Goal: Entertainment & Leisure: Consume media (video, audio)

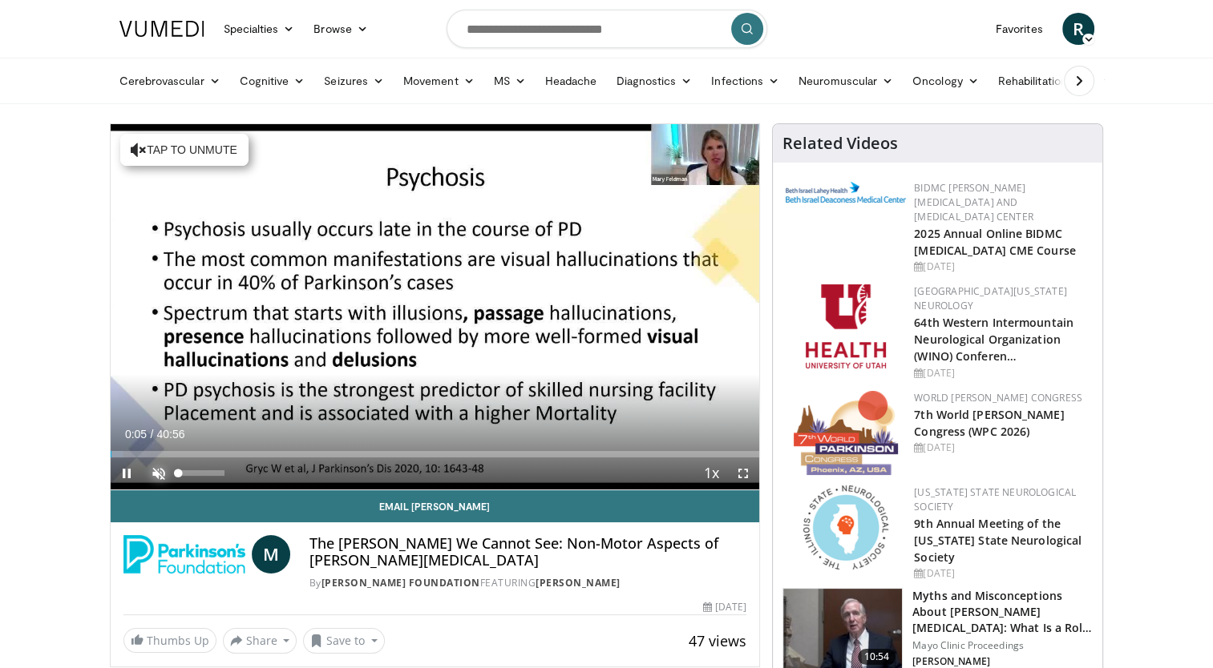
click at [159, 470] on span "Video Player" at bounding box center [159, 474] width 32 height 32
click at [122, 483] on span "Video Player" at bounding box center [127, 474] width 32 height 32
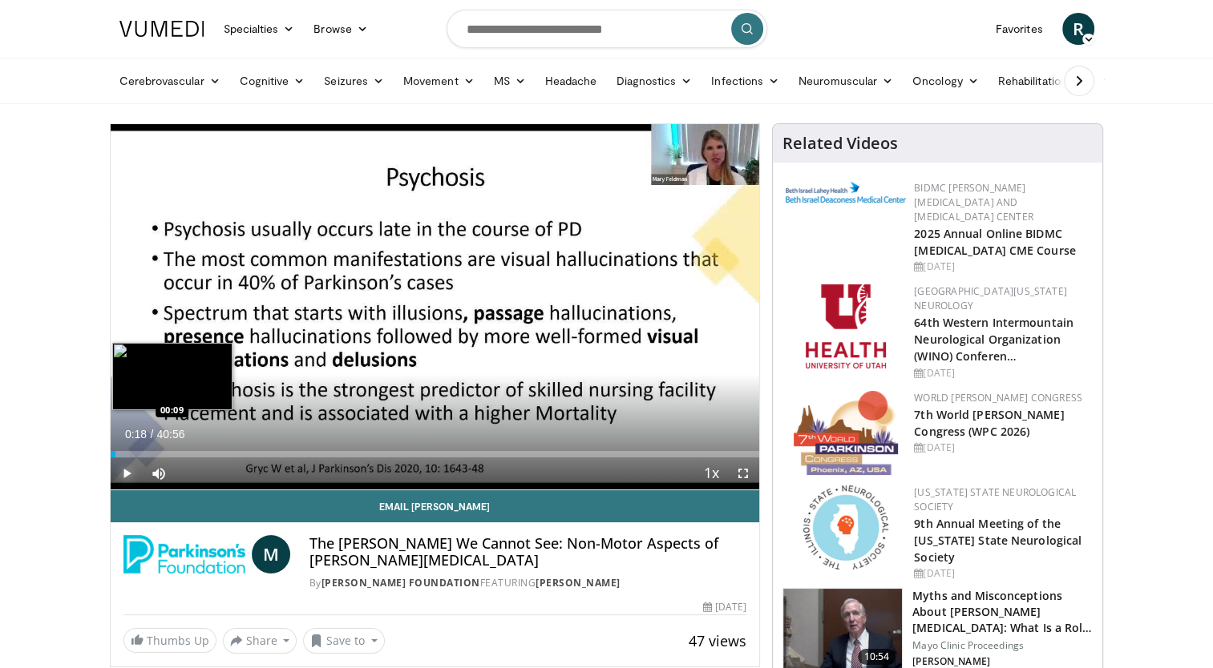
click at [112, 448] on div "Loaded : 2.85% 00:18 00:09" at bounding box center [435, 449] width 649 height 15
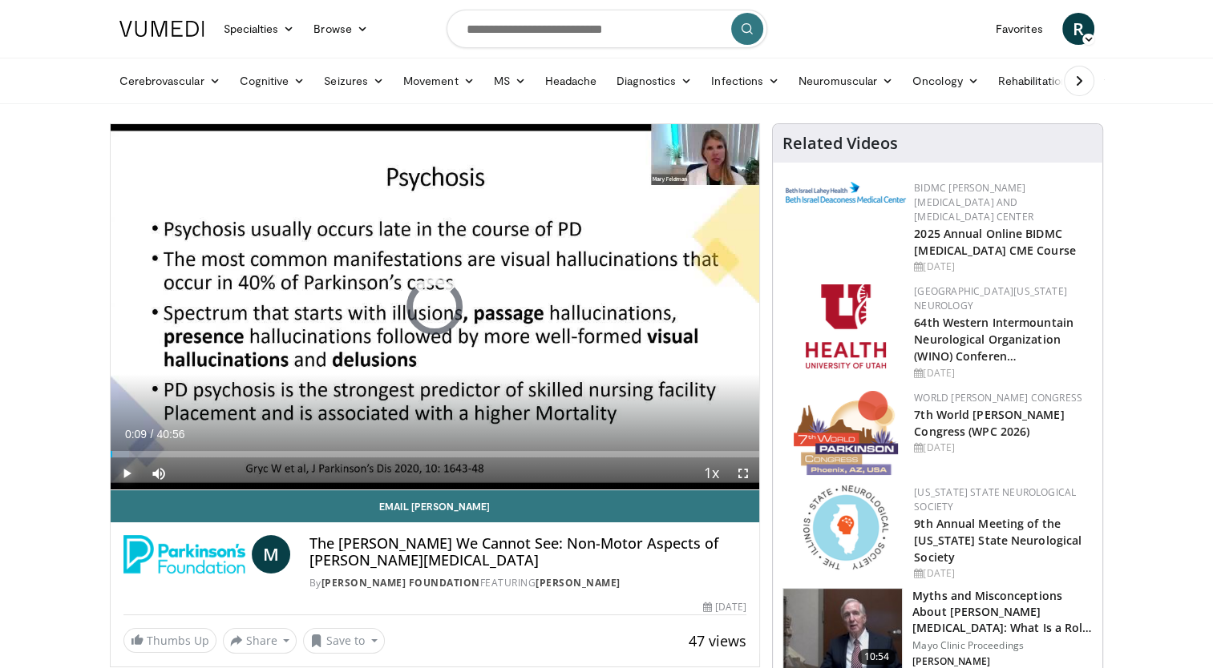
click at [112, 448] on div "Loaded : 2.85% 00:09 00:09" at bounding box center [435, 449] width 649 height 15
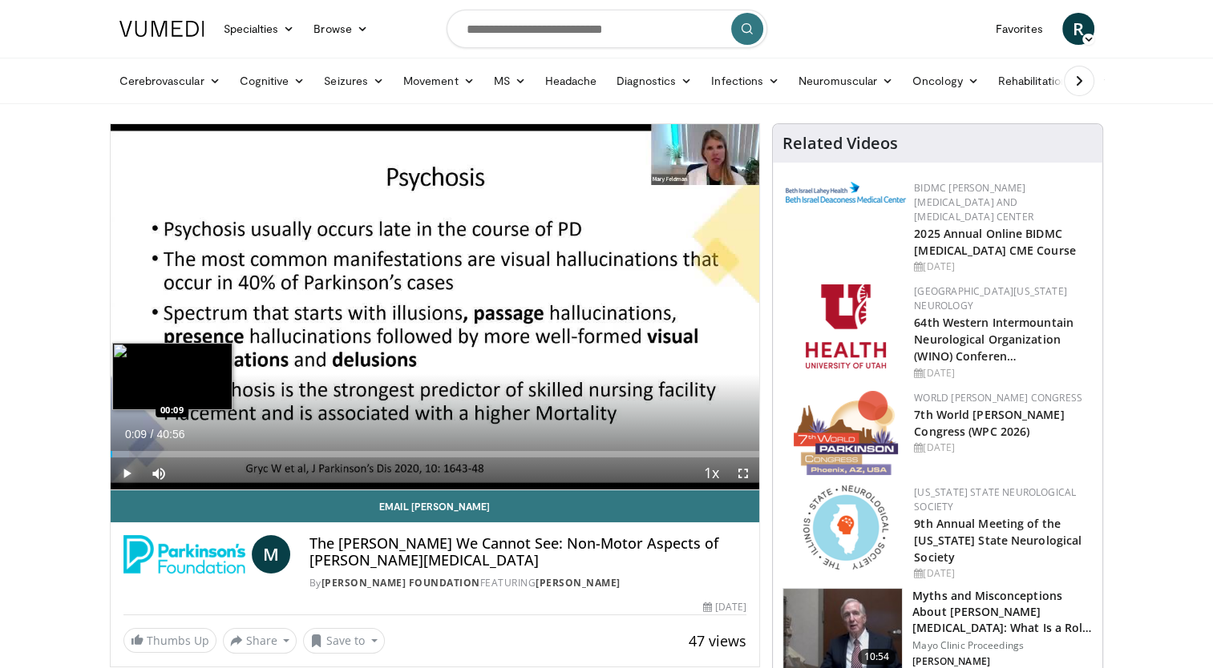
click at [112, 448] on div "Loaded : 2.85% 00:09 00:09" at bounding box center [435, 449] width 649 height 15
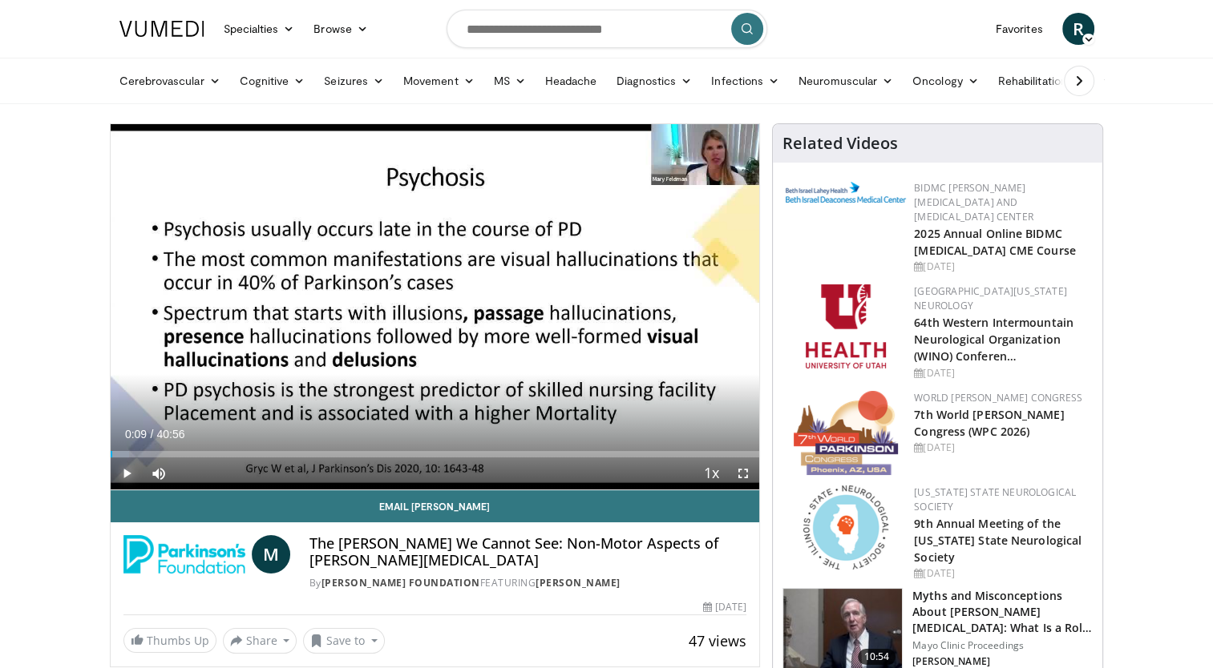
click at [123, 472] on span "Video Player" at bounding box center [127, 474] width 32 height 32
click at [159, 473] on span "Video Player" at bounding box center [159, 474] width 32 height 32
click at [747, 471] on span "Video Player" at bounding box center [743, 474] width 32 height 32
click at [745, 472] on span "Video Player" at bounding box center [743, 474] width 32 height 32
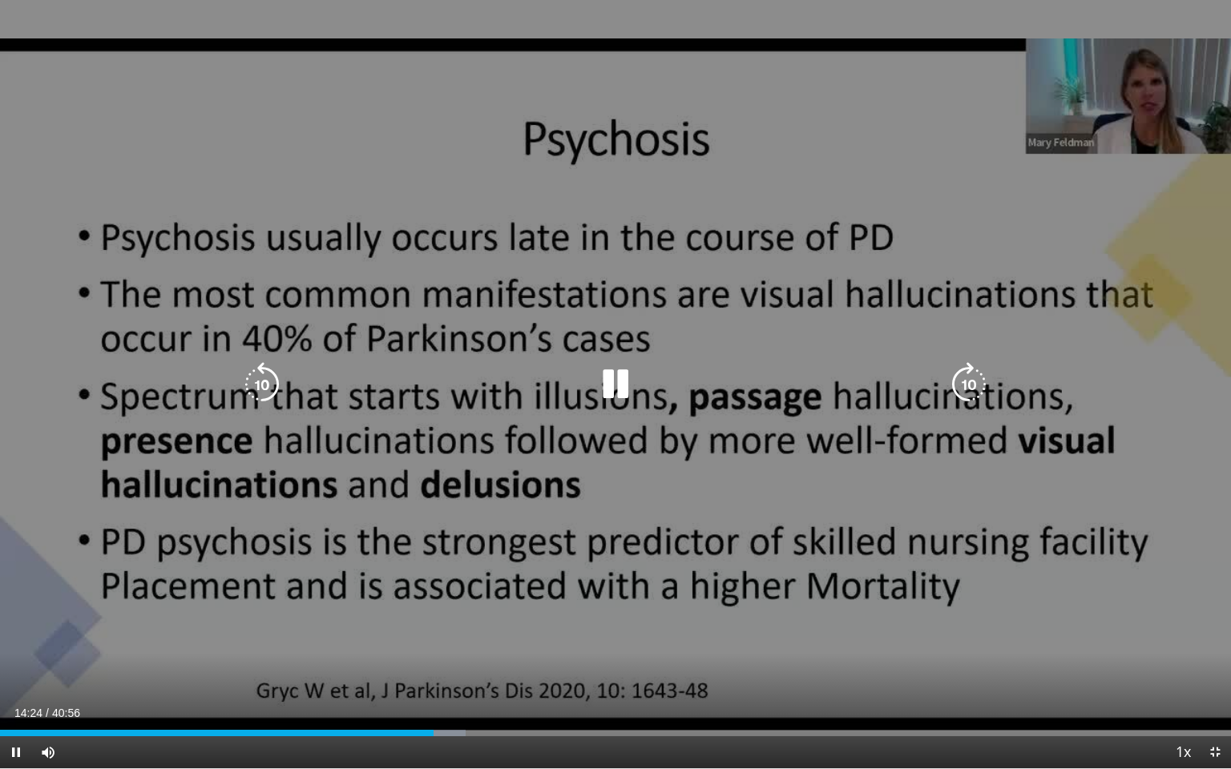
click at [1166, 334] on div "10 seconds Tap to unmute" at bounding box center [615, 384] width 1231 height 769
click at [606, 382] on icon "Video Player" at bounding box center [615, 384] width 45 height 45
click at [649, 197] on div "10 seconds Tap to unmute" at bounding box center [615, 384] width 1231 height 769
click at [612, 378] on icon "Video Player" at bounding box center [615, 384] width 45 height 45
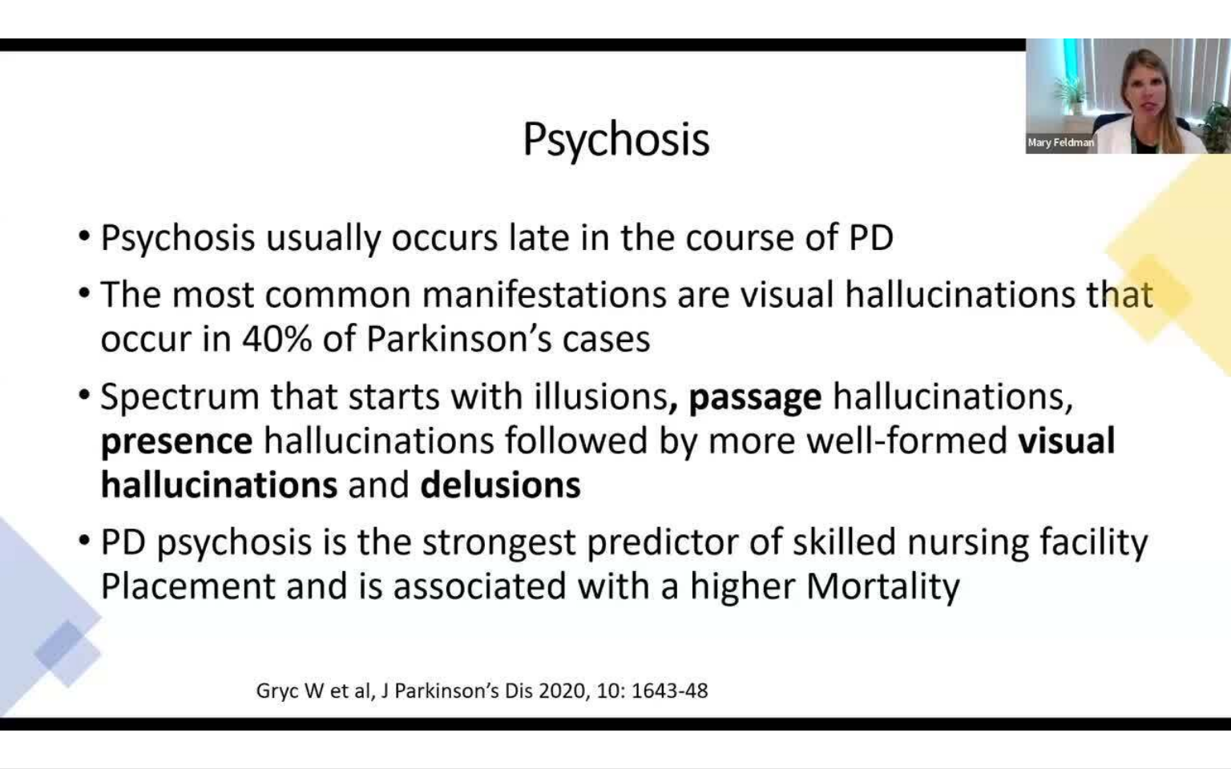
click at [603, 668] on video-js "**********" at bounding box center [615, 384] width 1231 height 769
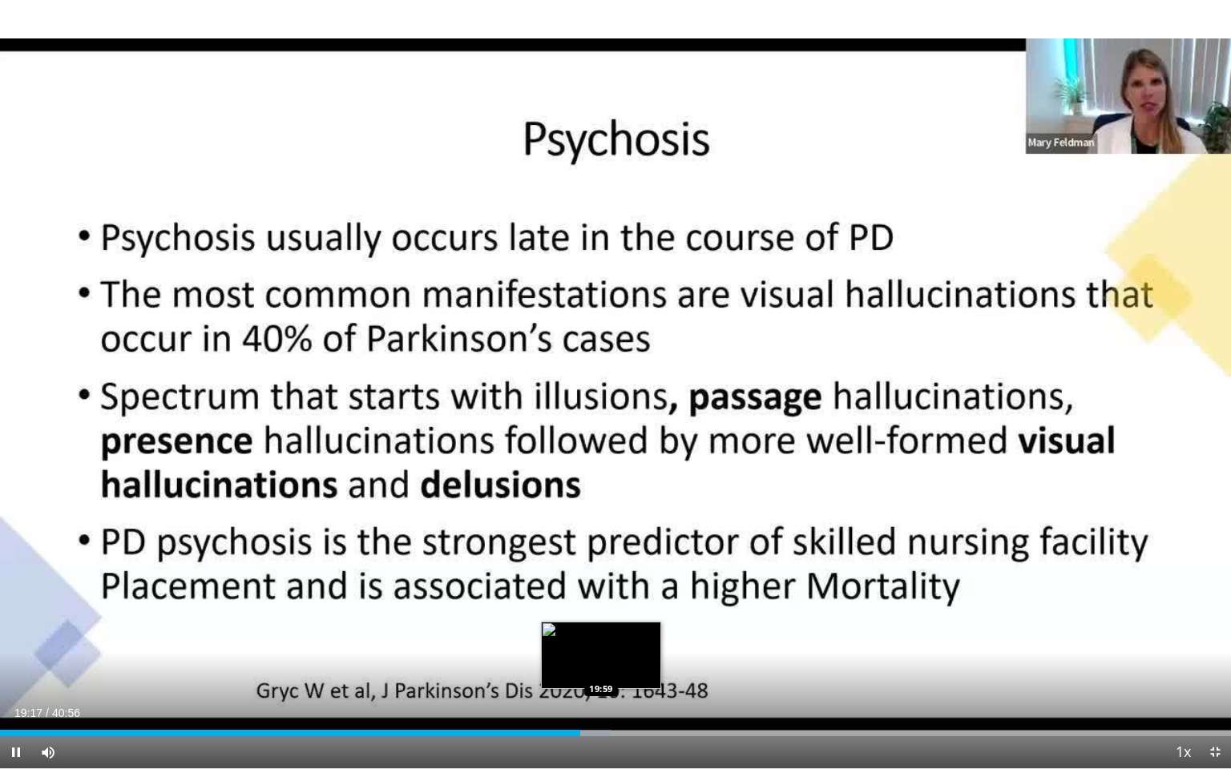
click at [600, 668] on div "Loaded : 49.59% 19:17 19:59" at bounding box center [615, 733] width 1231 height 6
click at [619, 668] on div "Progress Bar" at bounding box center [612, 733] width 48 height 6
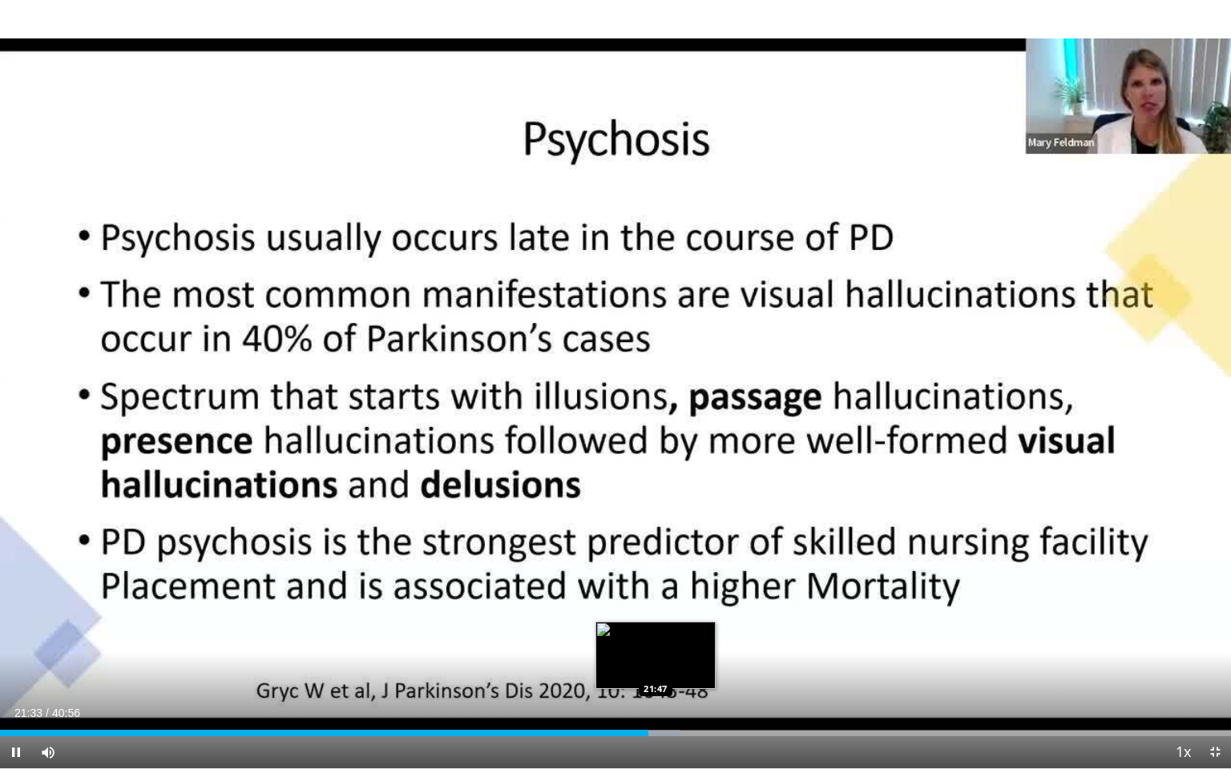
click at [656, 668] on div "Progress Bar" at bounding box center [656, 733] width 48 height 6
click at [701, 668] on div "Progress Bar" at bounding box center [694, 733] width 46 height 6
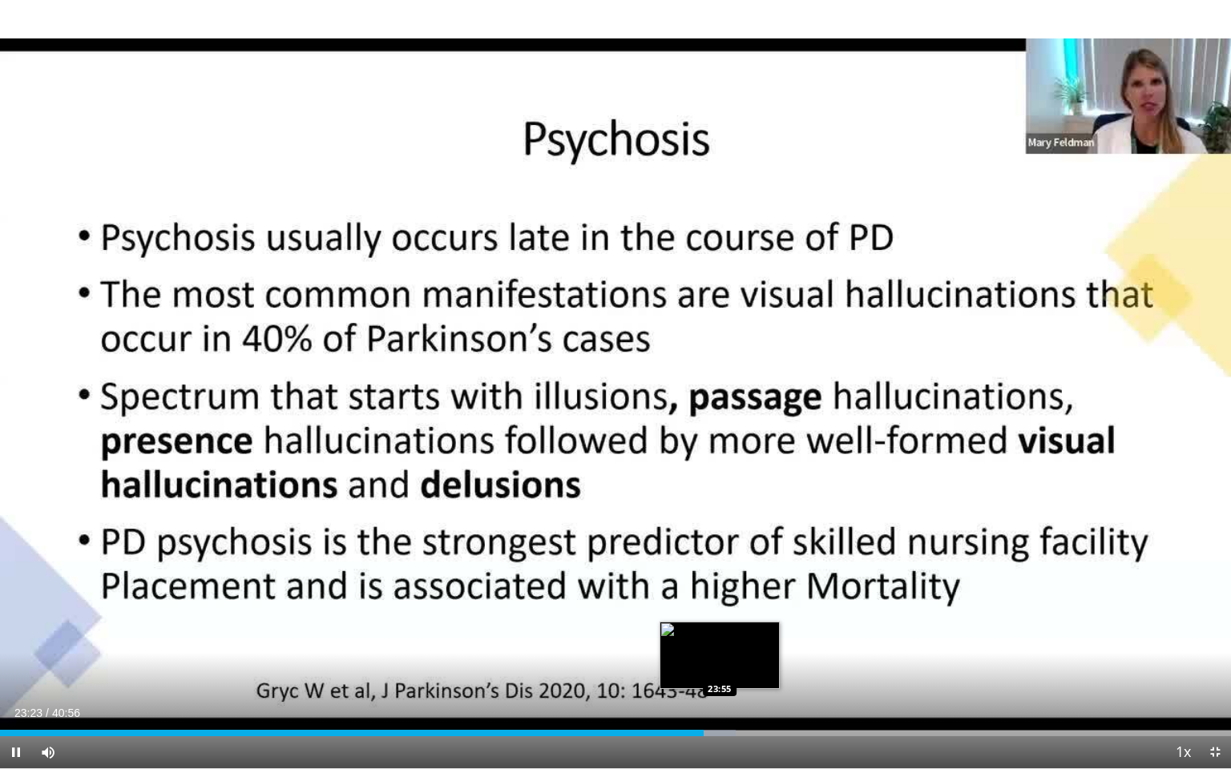
click at [720, 668] on div "Progress Bar" at bounding box center [712, 733] width 48 height 6
click at [736, 668] on div "Loaded : 61.07% 23:59 24:29" at bounding box center [615, 733] width 1231 height 6
click at [733, 668] on div "Loaded : 63.01% 24:23 24:23" at bounding box center [615, 733] width 1231 height 6
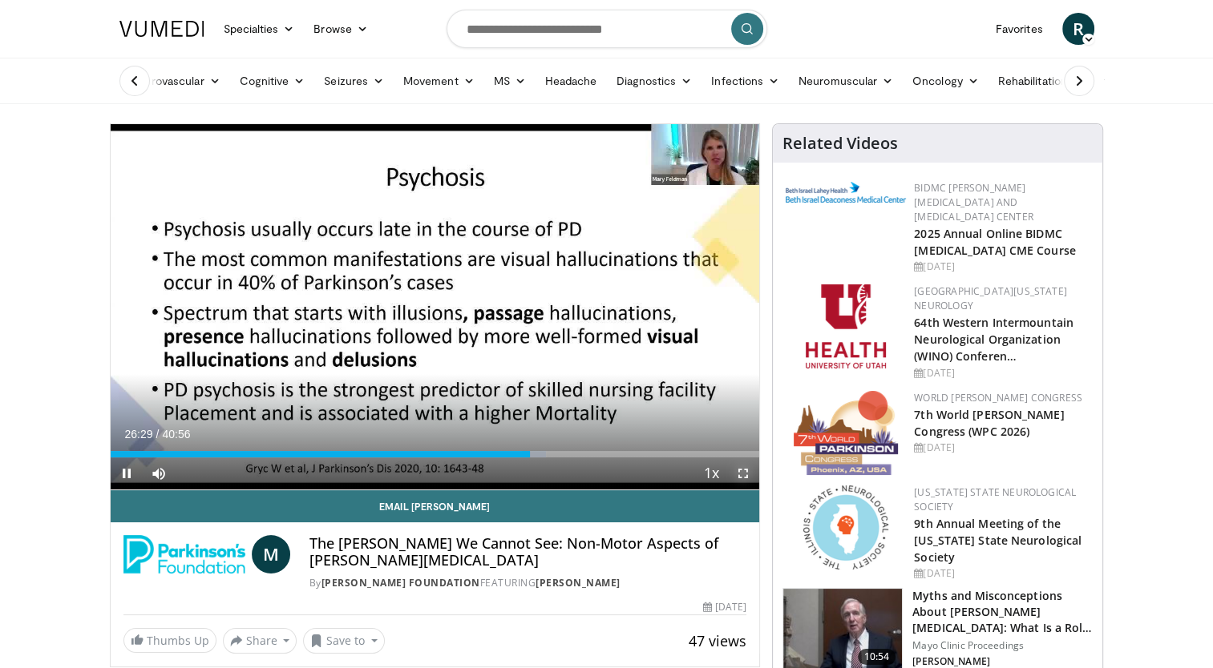
click at [741, 474] on span "Video Player" at bounding box center [743, 474] width 32 height 32
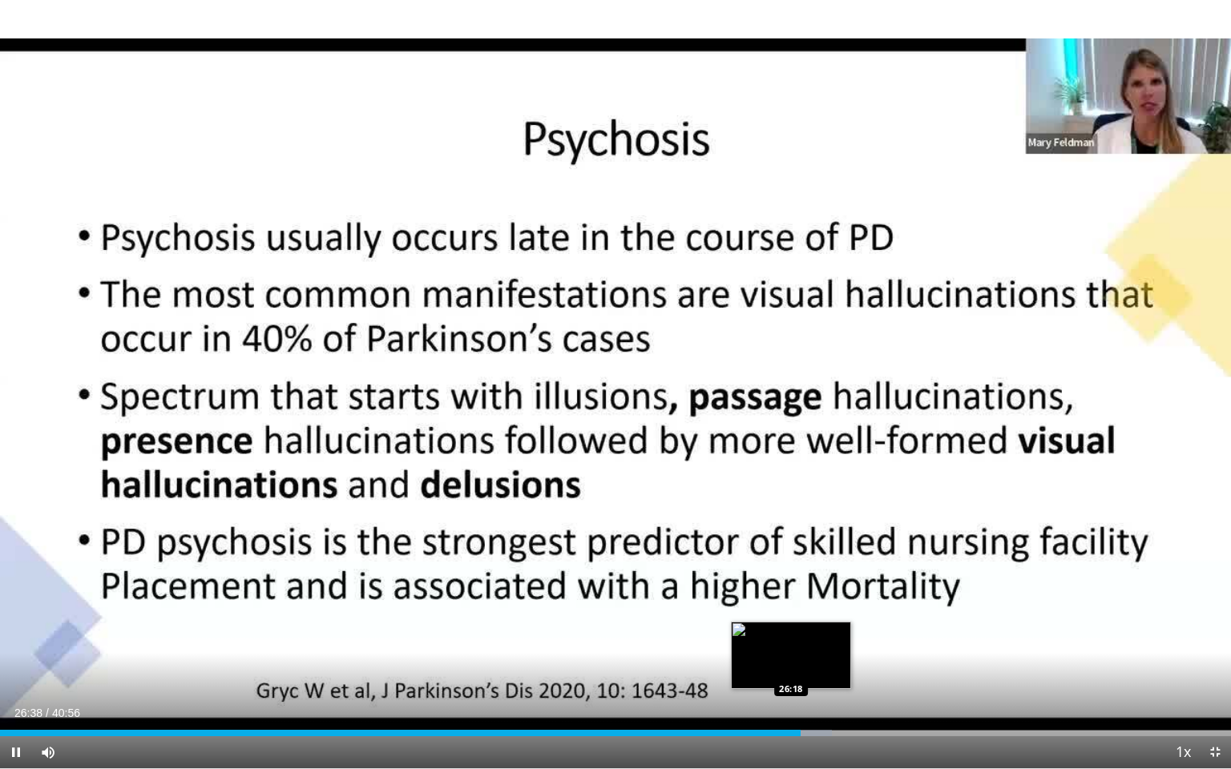
click at [791, 668] on div "Loaded : 67.59% 26:38 26:18" at bounding box center [615, 733] width 1231 height 6
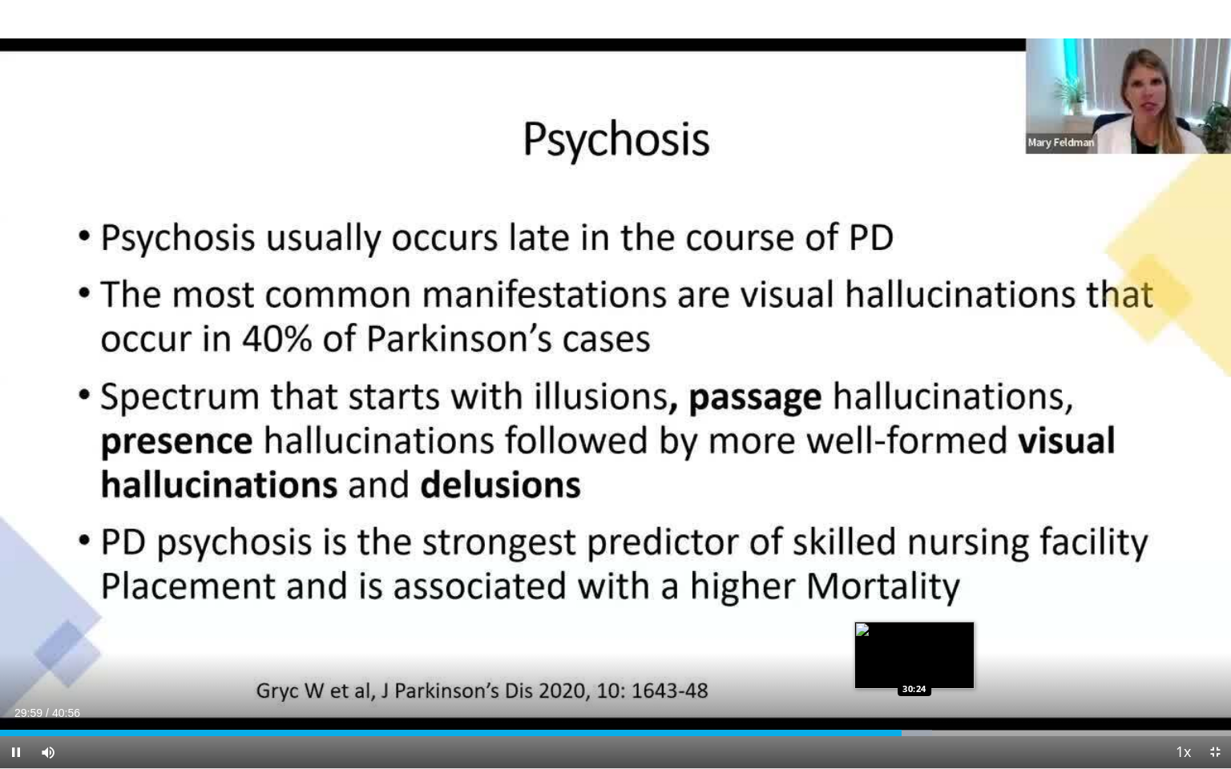
click at [915, 668] on div "Progress Bar" at bounding box center [909, 733] width 46 height 6
click at [930, 668] on div "Progress Bar" at bounding box center [924, 733] width 46 height 6
click at [945, 668] on div "Progress Bar" at bounding box center [938, 733] width 45 height 6
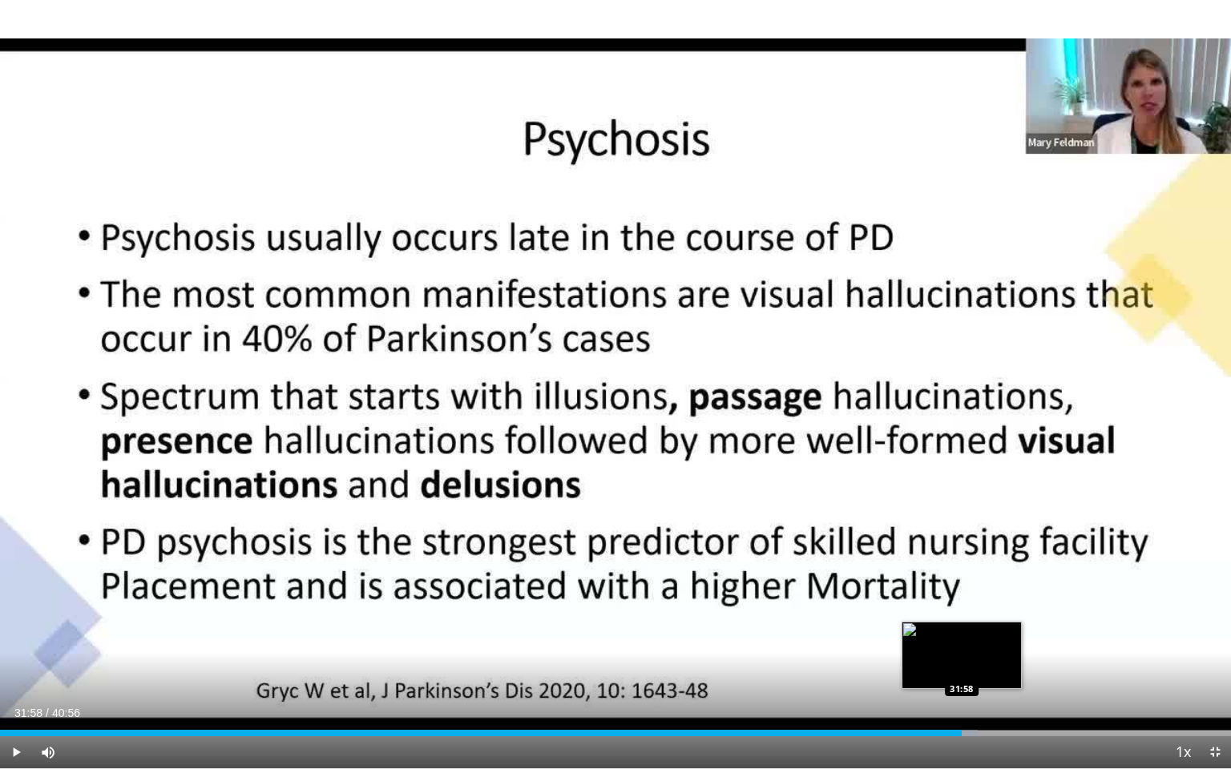
click at [962, 668] on div "Progress Bar" at bounding box center [954, 733] width 46 height 6
click at [990, 668] on div "Progress Bar" at bounding box center [971, 733] width 47 height 6
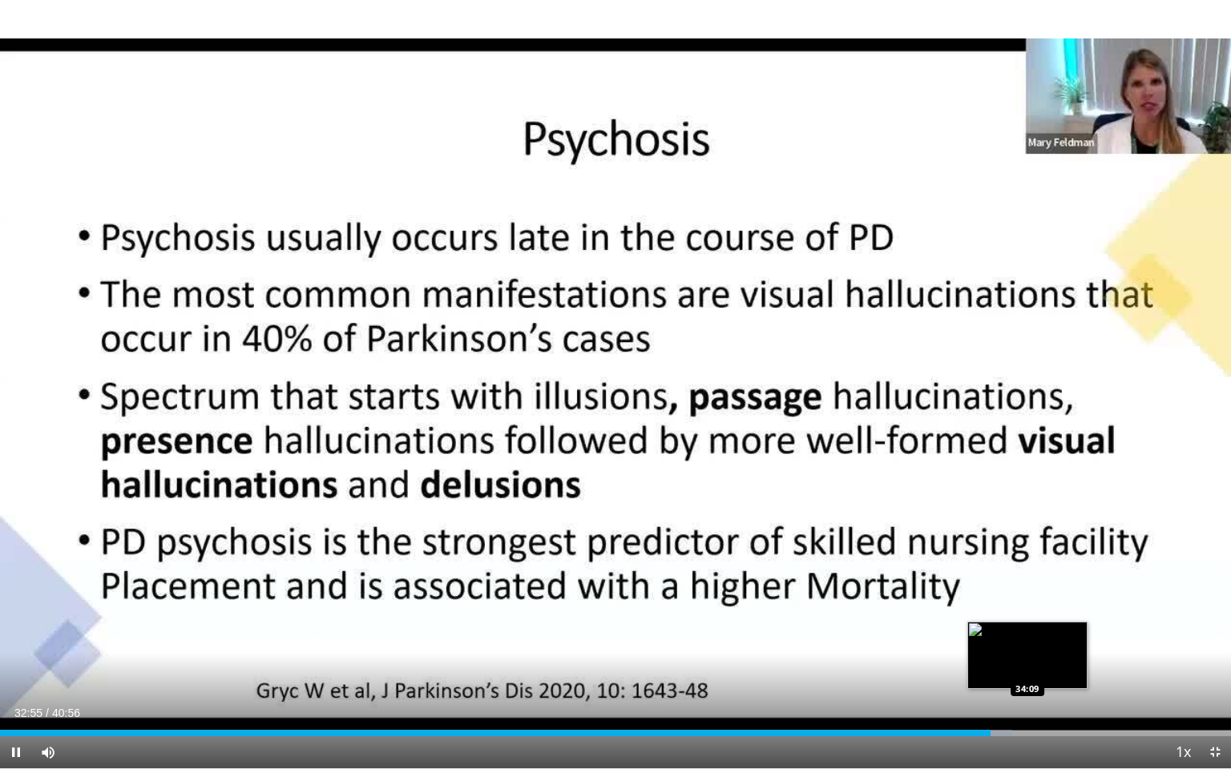
click at [1027, 668] on div "Loaded : 82.25% 32:56 34:09" at bounding box center [615, 733] width 1231 height 6
click at [1045, 668] on div "Loaded : 86.18% 34:46 34:45" at bounding box center [615, 733] width 1231 height 6
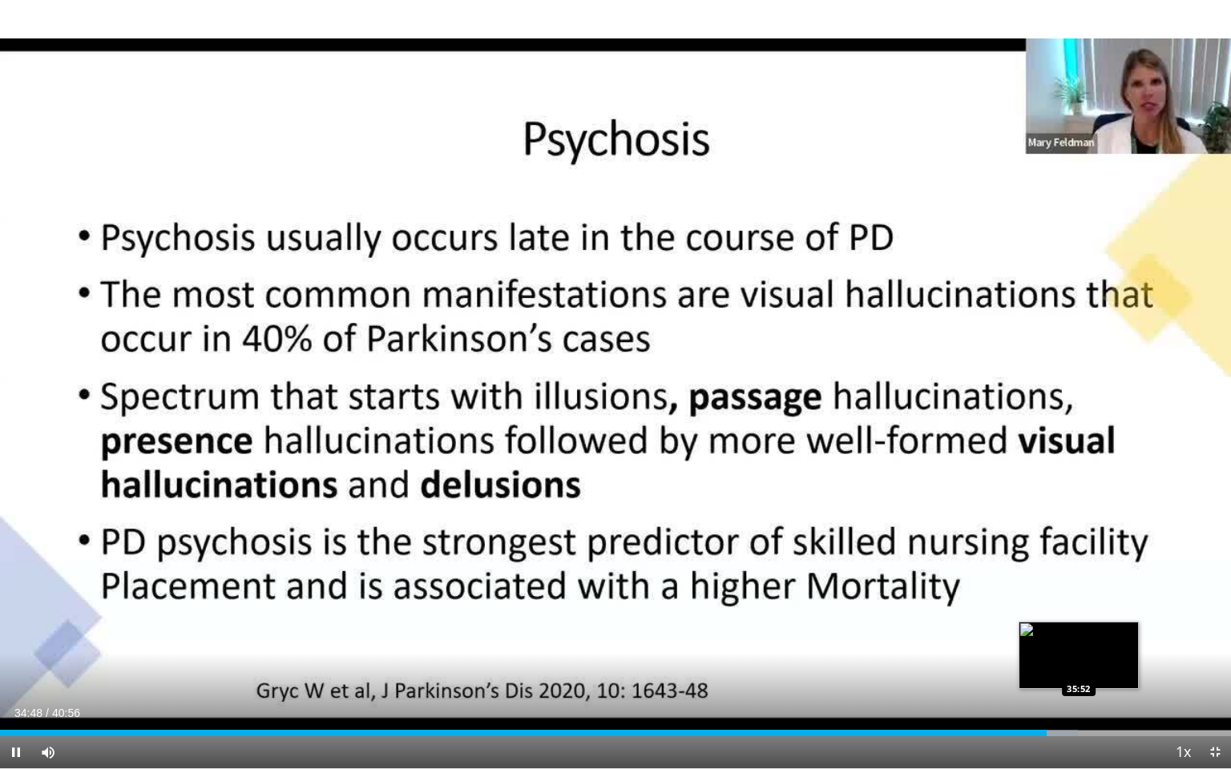
click at [1078, 668] on div "Loaded : 87.54% 34:48 35:52" at bounding box center [615, 733] width 1231 height 6
click at [1105, 668] on div "Loaded : 90.25% 35:54 36:43" at bounding box center [615, 728] width 1231 height 15
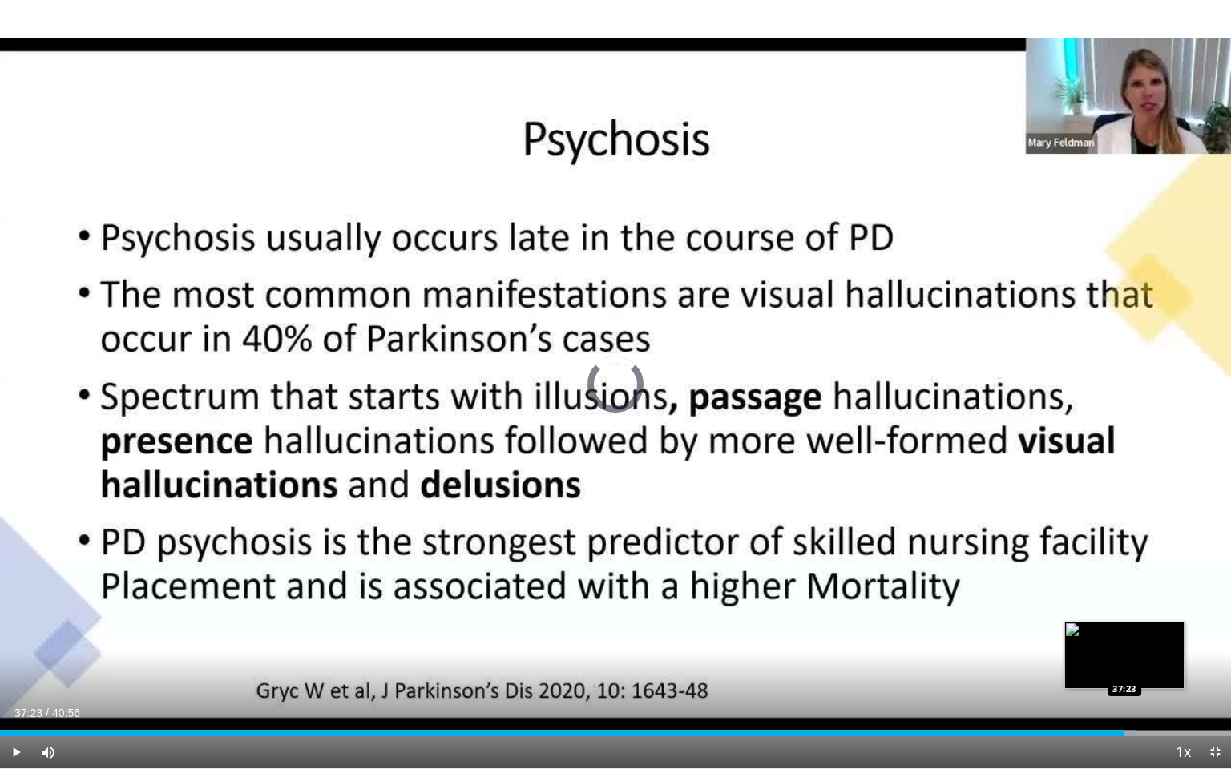
click at [1124, 668] on div "Loaded : 92.28% 37:23 37:23" at bounding box center [615, 733] width 1231 height 6
click at [1149, 668] on div "Loaded : 93.91% 37:25 38:12" at bounding box center [615, 733] width 1231 height 6
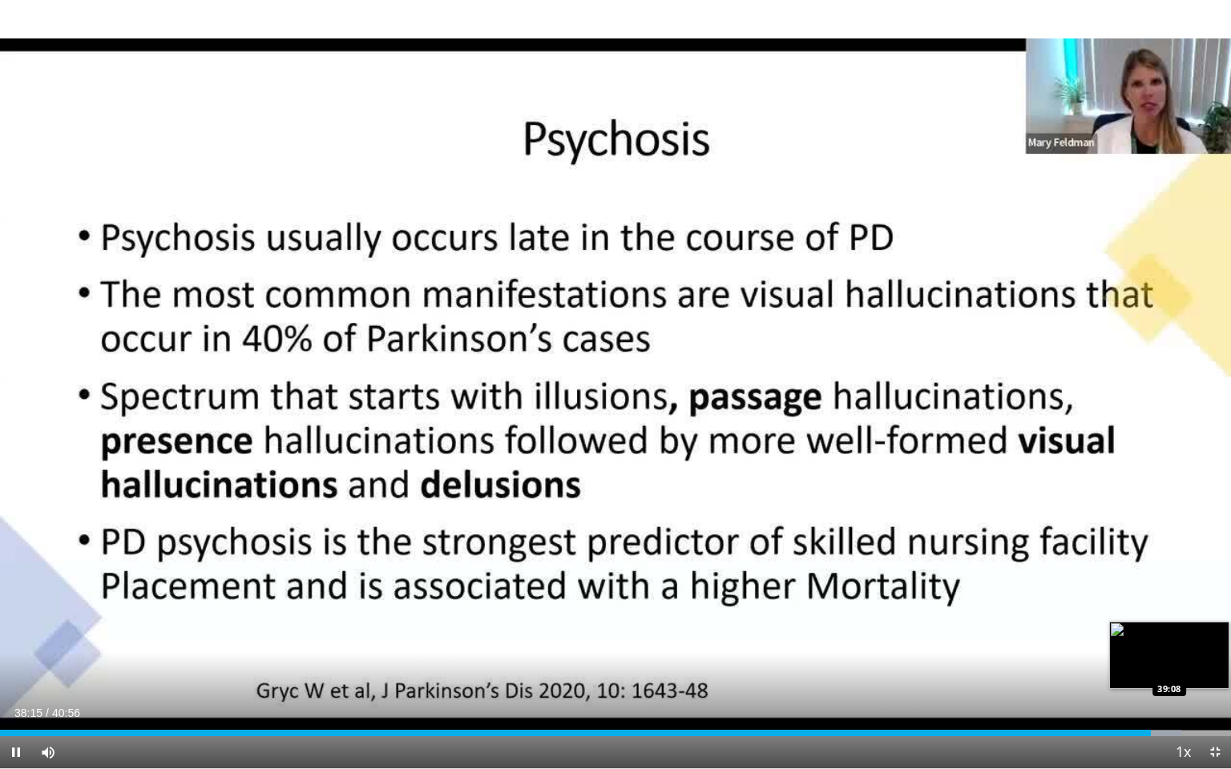
click at [1177, 668] on div "Progress Bar" at bounding box center [1158, 733] width 46 height 6
click at [1177, 668] on div "39:09" at bounding box center [589, 733] width 1178 height 6
click at [1200, 668] on div "Progress Bar" at bounding box center [1187, 733] width 47 height 6
